Goal: Task Accomplishment & Management: Manage account settings

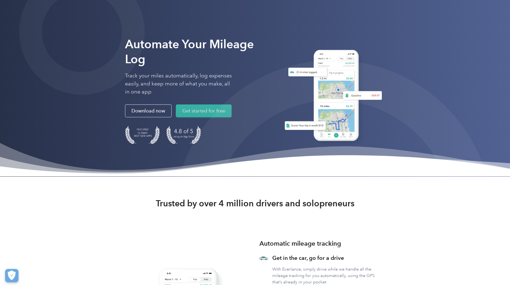
click at [176, 117] on link "Get started for free" at bounding box center [204, 110] width 56 height 13
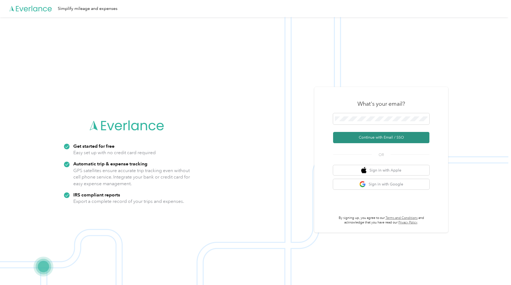
click at [373, 135] on button "Continue with Email / SSO" at bounding box center [381, 137] width 96 height 11
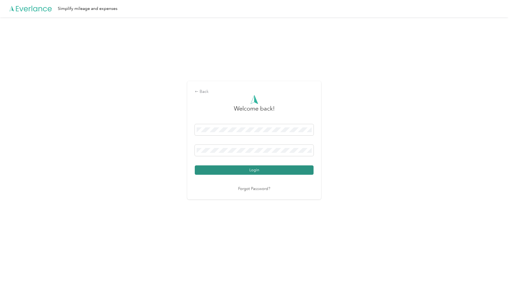
click at [256, 172] on button "Login" at bounding box center [254, 169] width 119 height 9
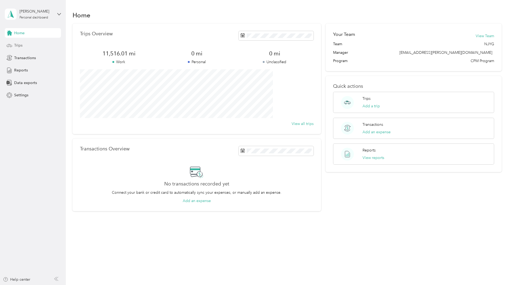
click at [19, 46] on span "Trips" at bounding box center [18, 46] width 8 height 6
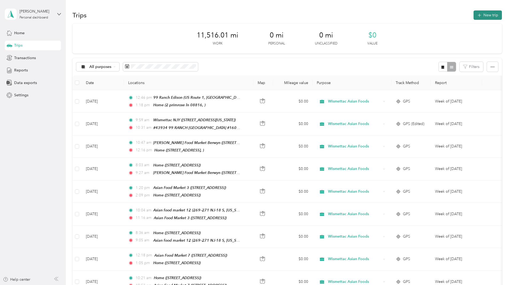
click at [474, 17] on button "New trip" at bounding box center [488, 14] width 28 height 9
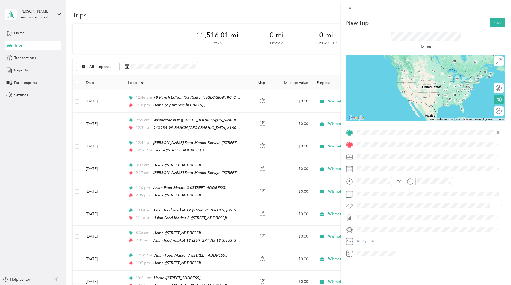
click at [414, 175] on strong "#43934 [STREET_ADDRESS] (WELCOME [US_STATE] MARKET)" at bounding box center [441, 172] width 112 height 9
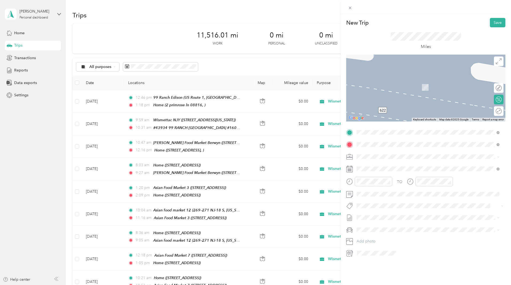
click at [403, 202] on strong "#43994 99 RANCH MARKET EDISON #1601 (WELCOME [US_STATE] MARKET)" at bounding box center [441, 203] width 112 height 9
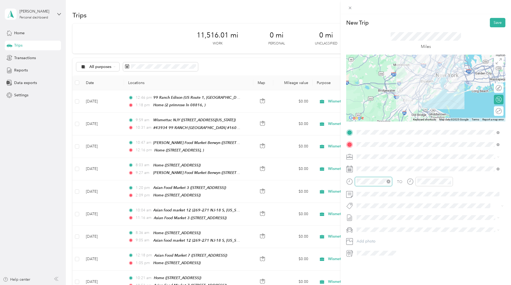
scroll to position [195, 0]
click at [363, 244] on div "11" at bounding box center [362, 245] width 13 height 7
click at [379, 205] on div "10" at bounding box center [377, 206] width 13 height 7
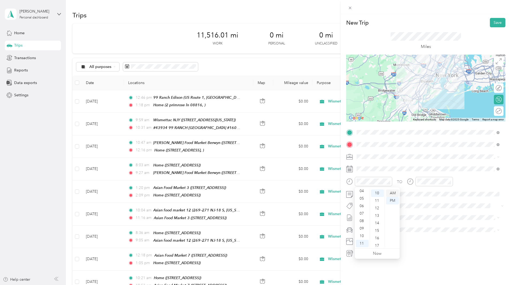
click at [392, 192] on div "AM" at bounding box center [392, 193] width 13 height 7
click at [423, 246] on div "11" at bounding box center [423, 245] width 13 height 7
click at [453, 194] on div "AM" at bounding box center [453, 193] width 13 height 7
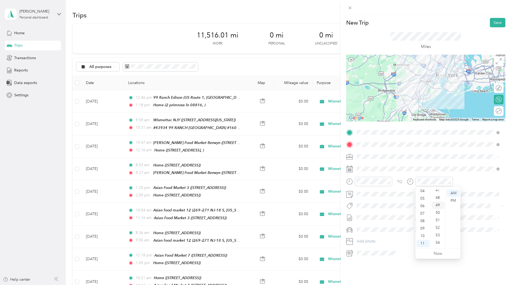
scroll to position [356, 0]
click at [439, 212] on div "50" at bounding box center [438, 212] width 13 height 7
click at [497, 23] on button "Save" at bounding box center [498, 22] width 16 height 9
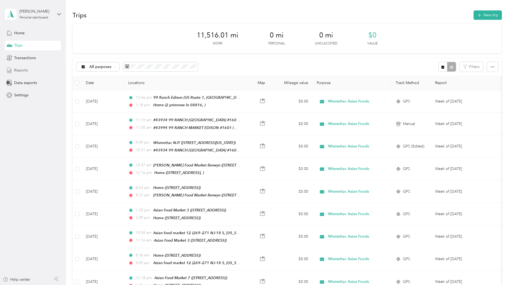
click at [28, 73] on div "Reports" at bounding box center [33, 71] width 56 height 10
